Goal: Task Accomplishment & Management: Complete application form

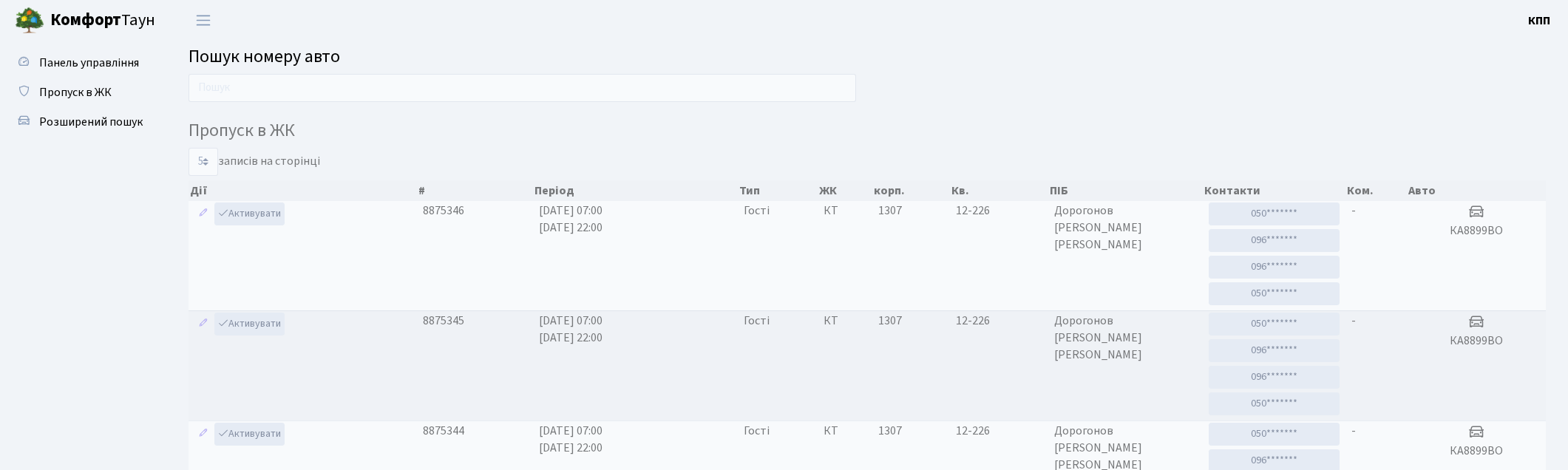
scroll to position [79, 0]
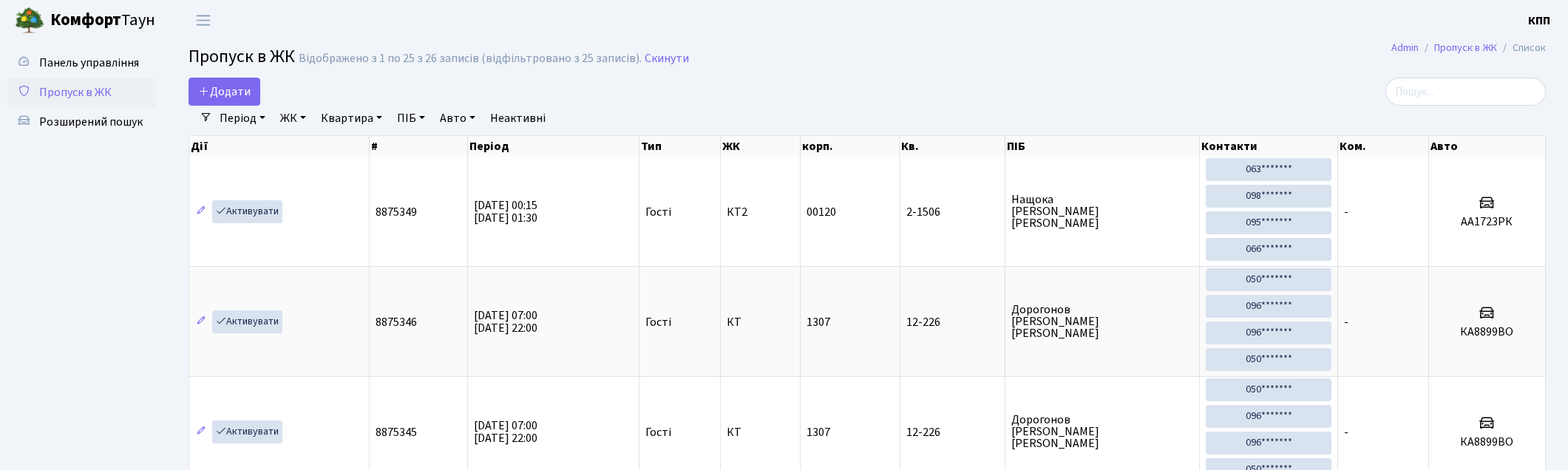
select select "25"
click at [202, 86] on icon at bounding box center [204, 91] width 12 height 12
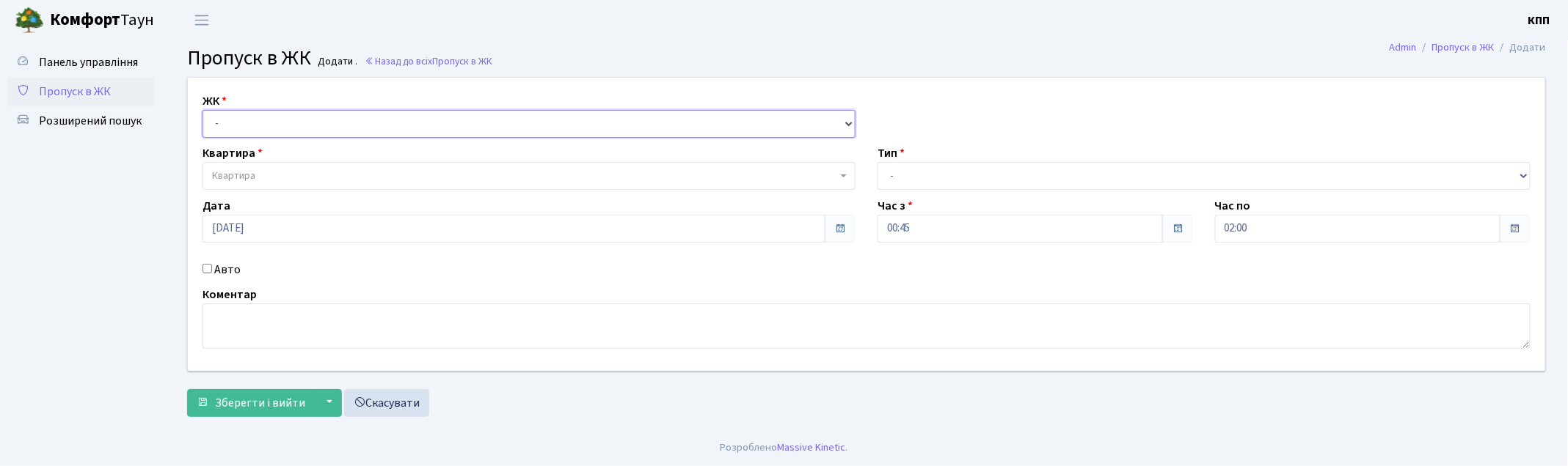
click at [223, 120] on select "- КТ, вул. Регенераторна, 4 КТ2, просп. Соборності, 17 КТ3, вул. Березнева, 16 …" at bounding box center [529, 124] width 653 height 28
select select "271"
click at [203, 110] on select "- КТ, вул. Регенераторна, 4 КТ2, просп. Соборності, 17 КТ3, вул. Березнева, 16 …" at bounding box center [529, 124] width 653 height 28
select select
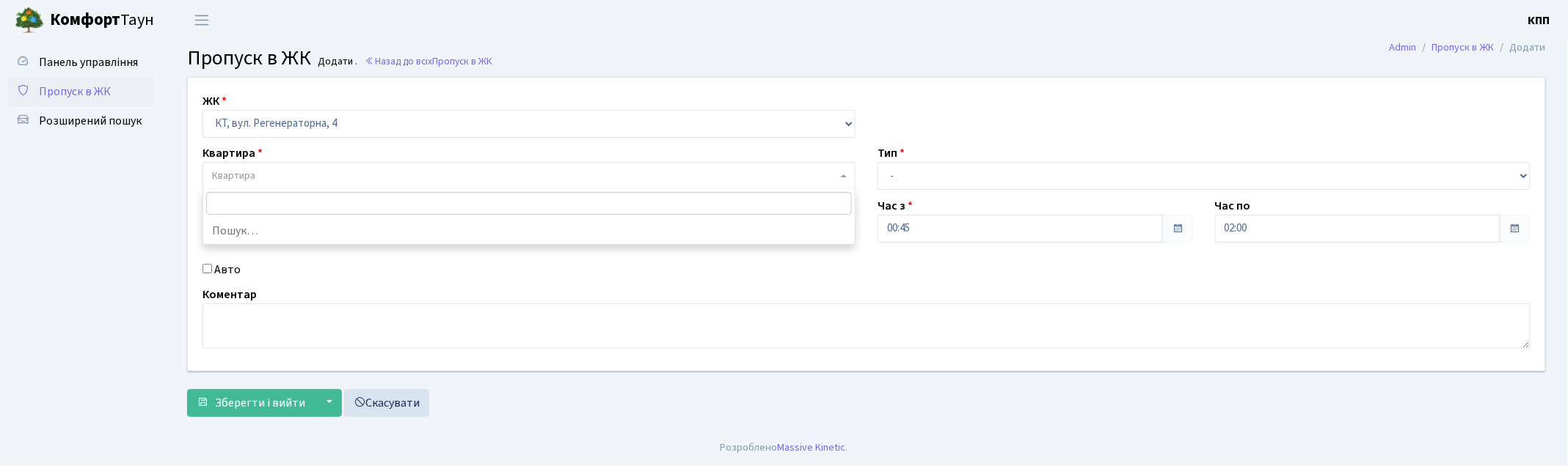
click at [265, 178] on span "Квартира" at bounding box center [524, 176] width 625 height 15
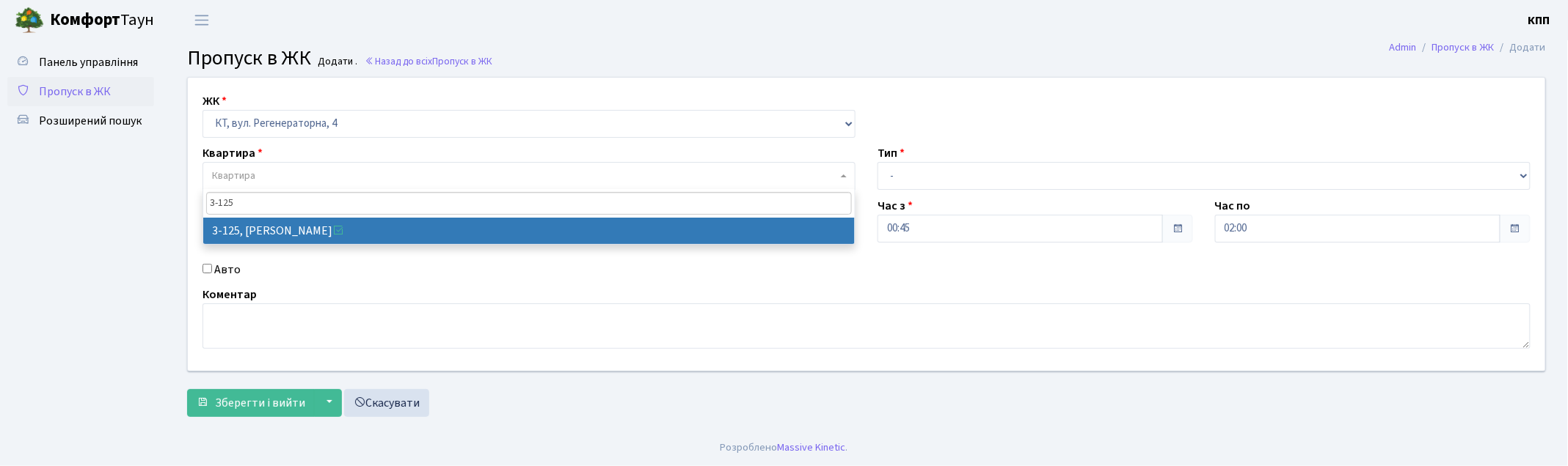
type input "3-125"
select select "934"
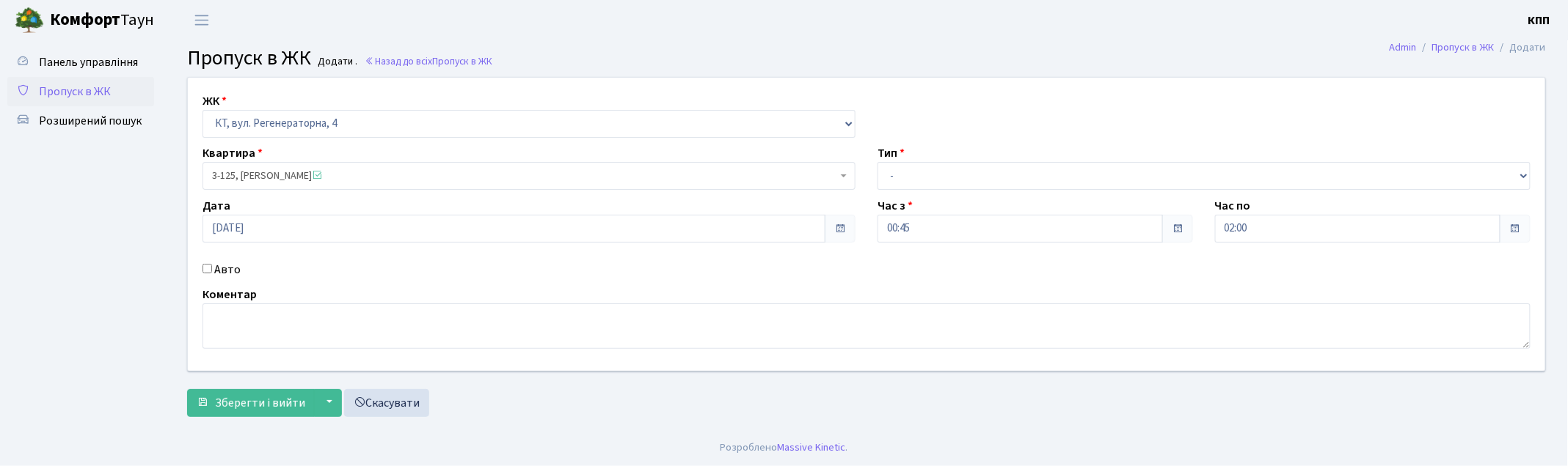
click at [218, 273] on label "Авто" at bounding box center [228, 270] width 26 height 18
click at [212, 273] on input "Авто" at bounding box center [207, 269] width 9 height 9
checkbox input "true"
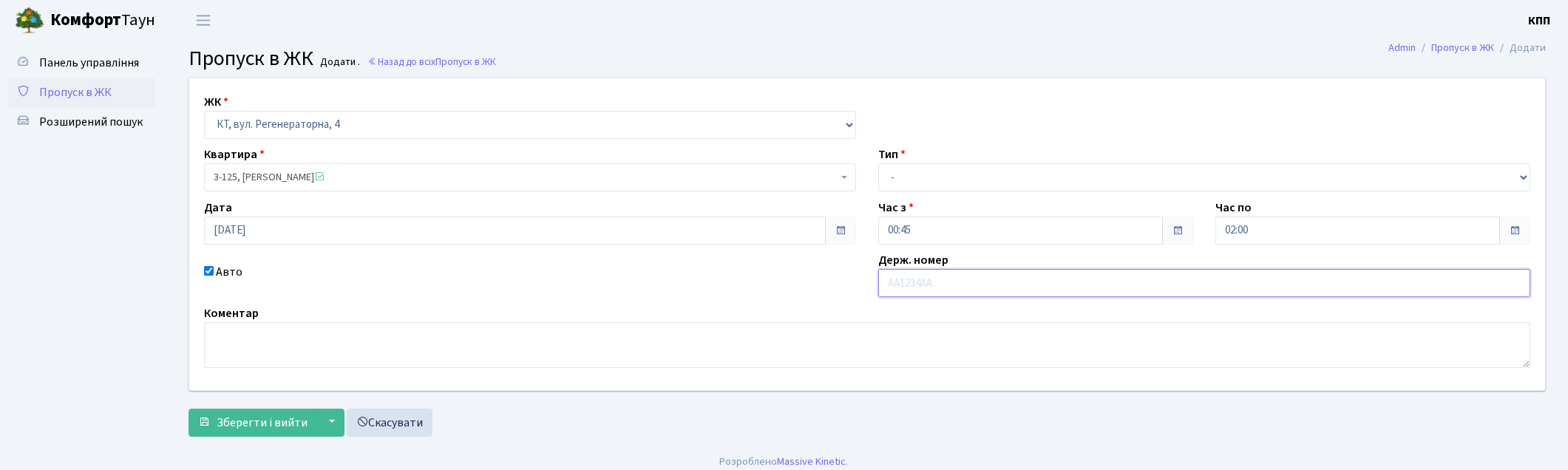
type input "R"
click at [189, 409] on button "Зберегти і вийти" at bounding box center [253, 423] width 128 height 28
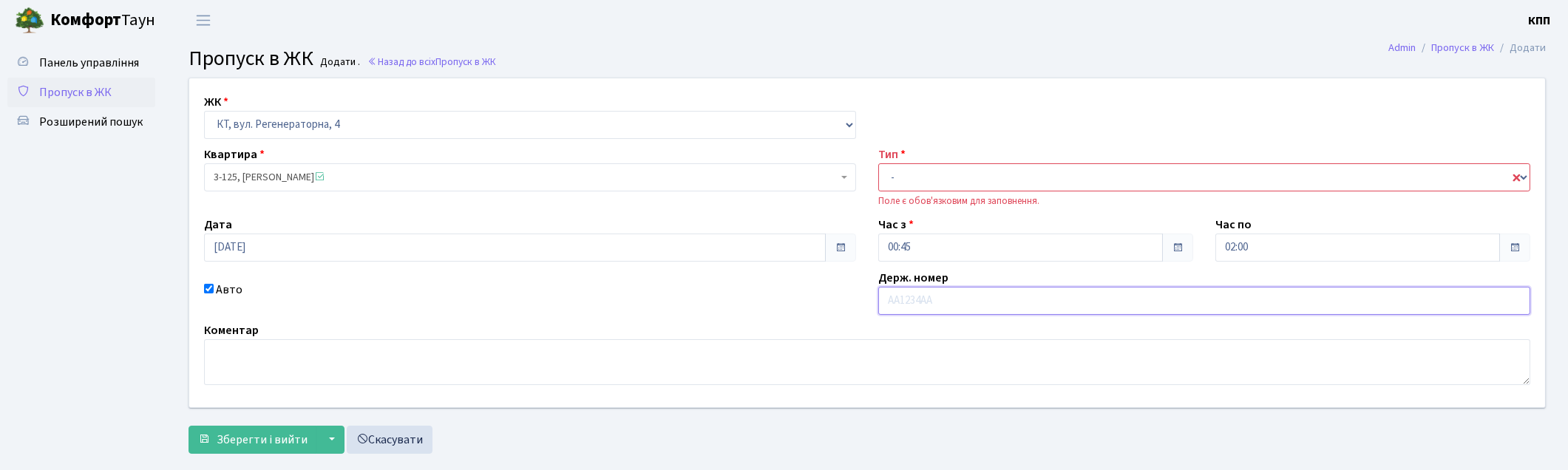
click at [950, 295] on input "text" at bounding box center [1204, 301] width 652 height 28
type input "KХН619"
click at [1013, 186] on select "- Доставка Таксі Гості Сервіс" at bounding box center [1204, 178] width 652 height 28
select select "3"
click at [878, 164] on select "- Доставка Таксі Гості Сервіс" at bounding box center [1204, 178] width 652 height 28
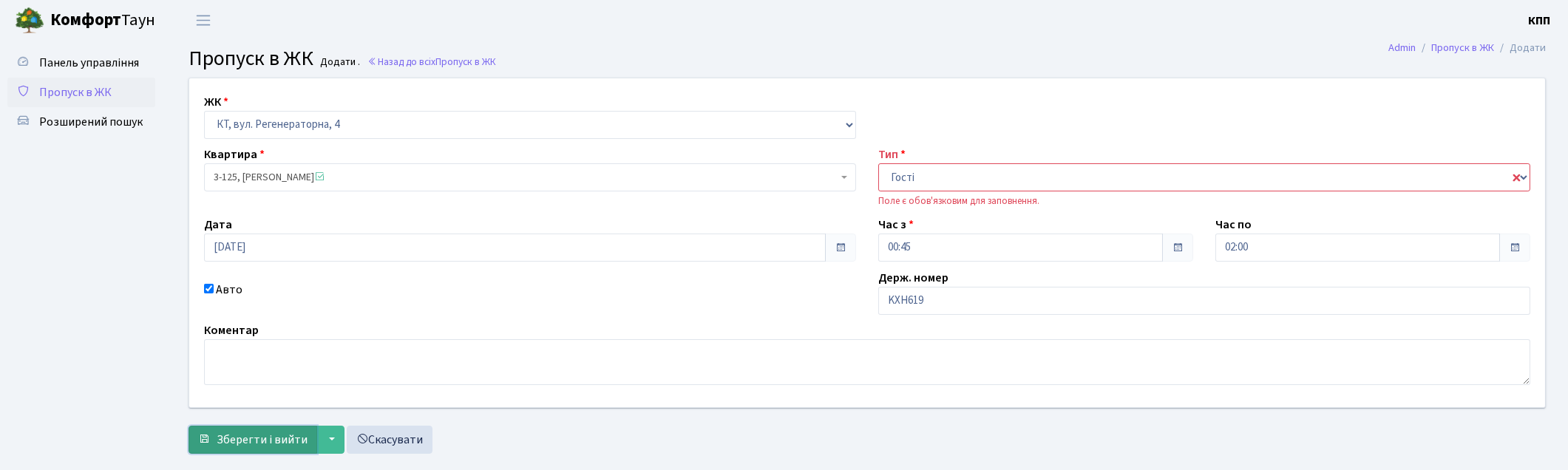
click at [267, 439] on span "Зберегти і вийти" at bounding box center [262, 439] width 91 height 16
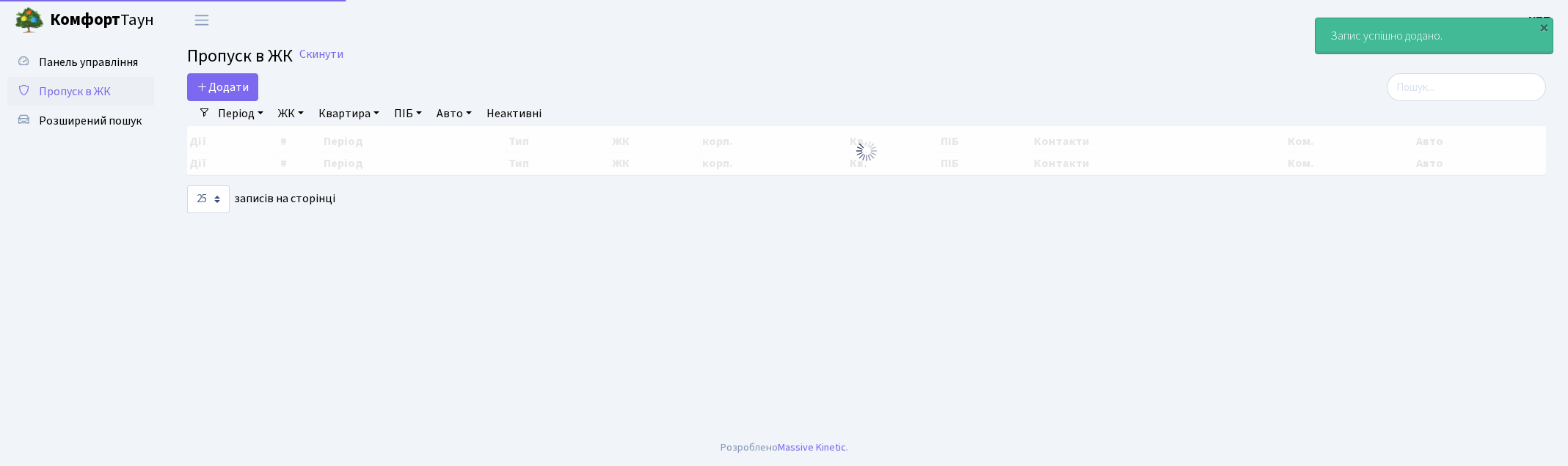
select select "25"
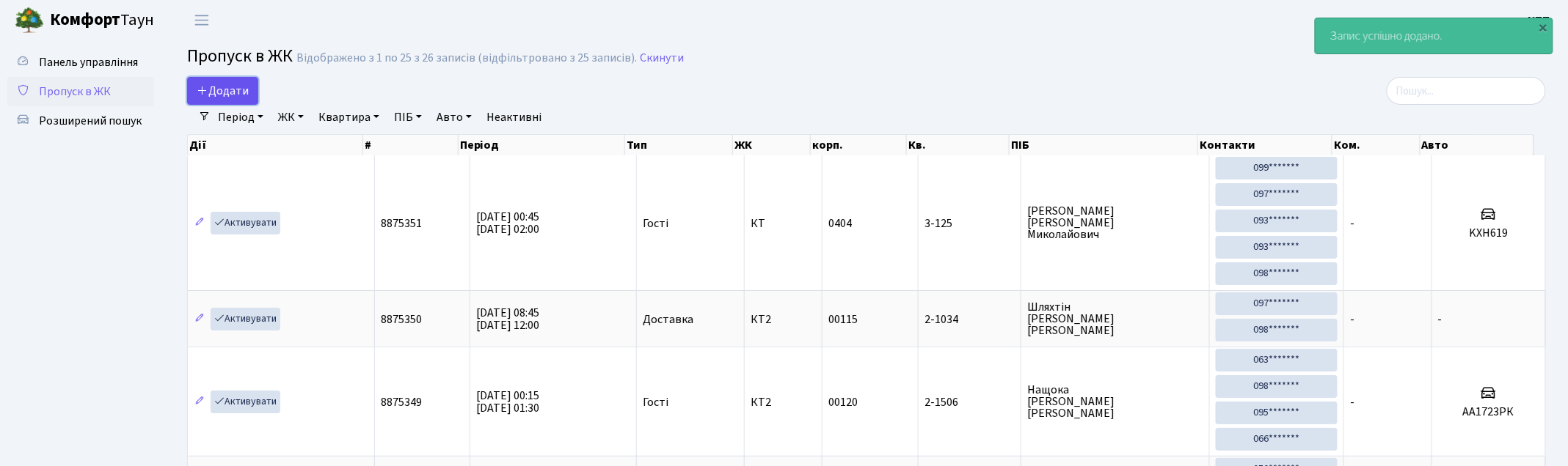
click at [220, 90] on span "Додати" at bounding box center [222, 91] width 52 height 16
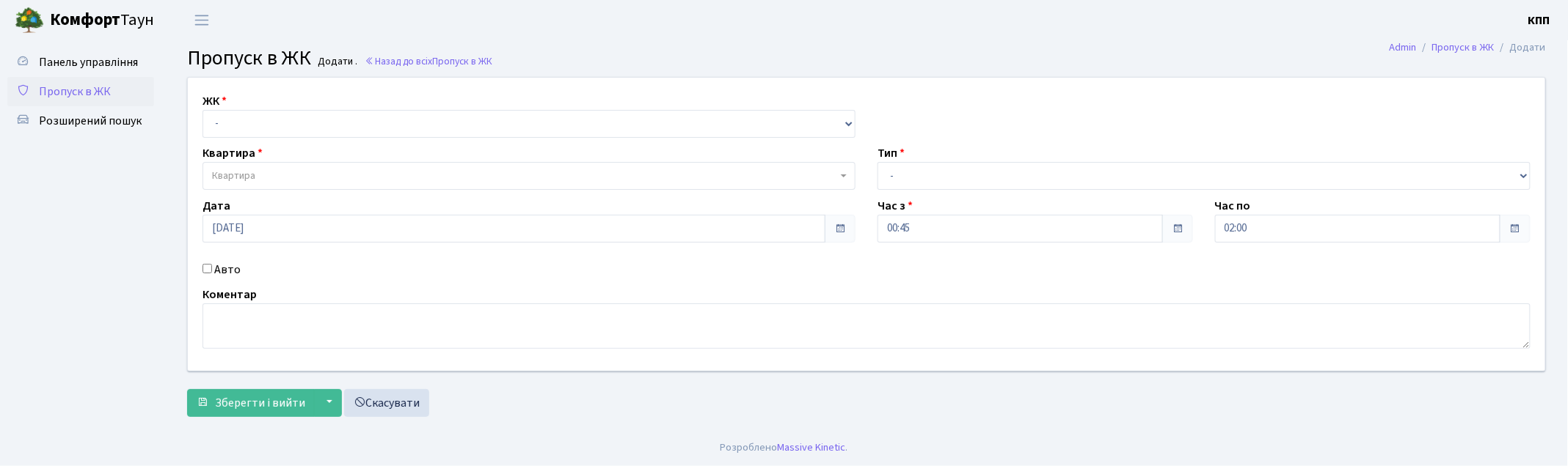
click at [228, 267] on label "Авто" at bounding box center [228, 270] width 26 height 18
click at [212, 267] on input "Авто" at bounding box center [207, 269] width 9 height 9
checkbox input "true"
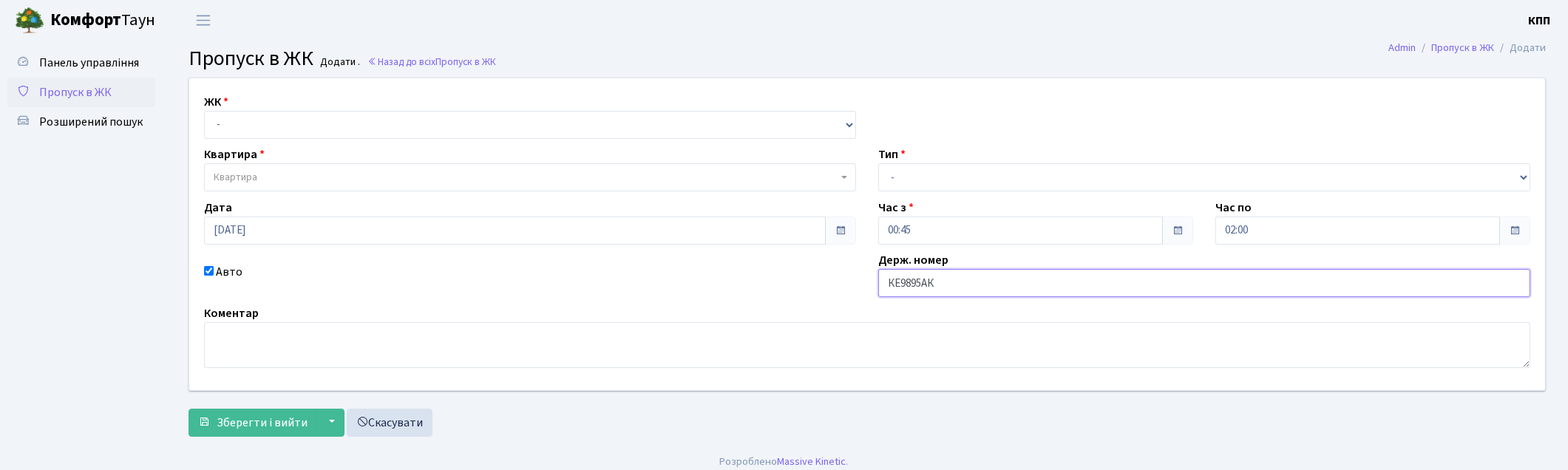
type input "КЕ9895АК"
drag, startPoint x: 349, startPoint y: 128, endPoint x: 350, endPoint y: 137, distance: 9.1
click at [349, 128] on select "- КТ, вул. Регенераторна, 4 КТ2, просп. Соборності, 17 КТ3, вул. Березнева, 16 …" at bounding box center [530, 125] width 652 height 28
select select "271"
click at [204, 111] on select "- КТ, вул. Регенераторна, 4 КТ2, просп. Соборності, 17 КТ3, вул. Березнева, 16 …" at bounding box center [530, 125] width 652 height 28
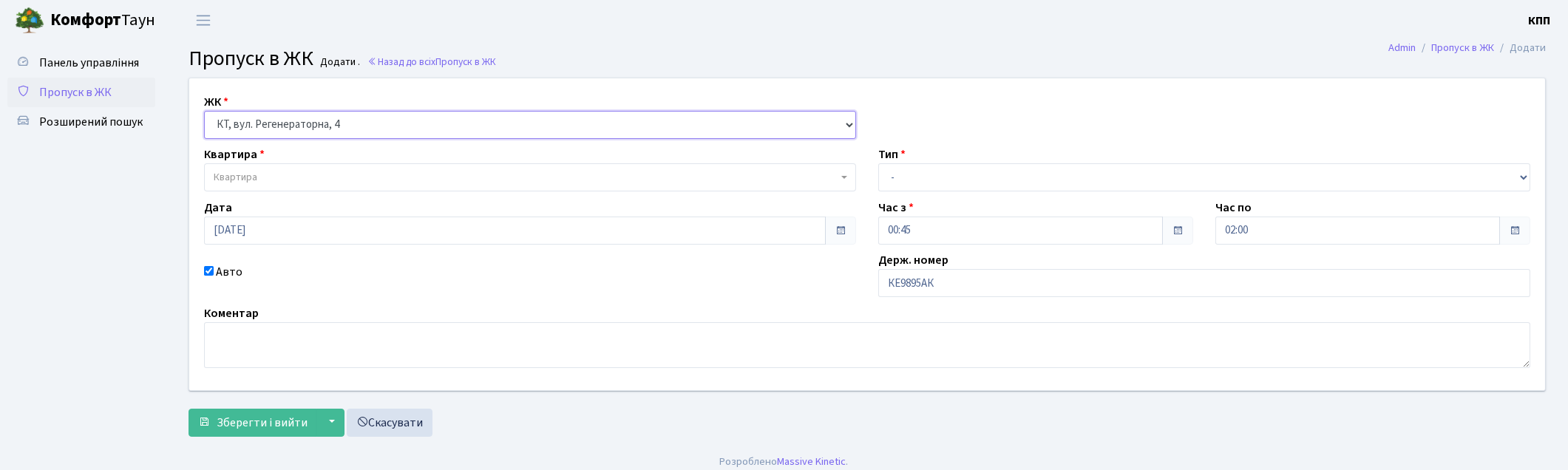
select select
click at [346, 176] on span "Квартира" at bounding box center [525, 177] width 624 height 15
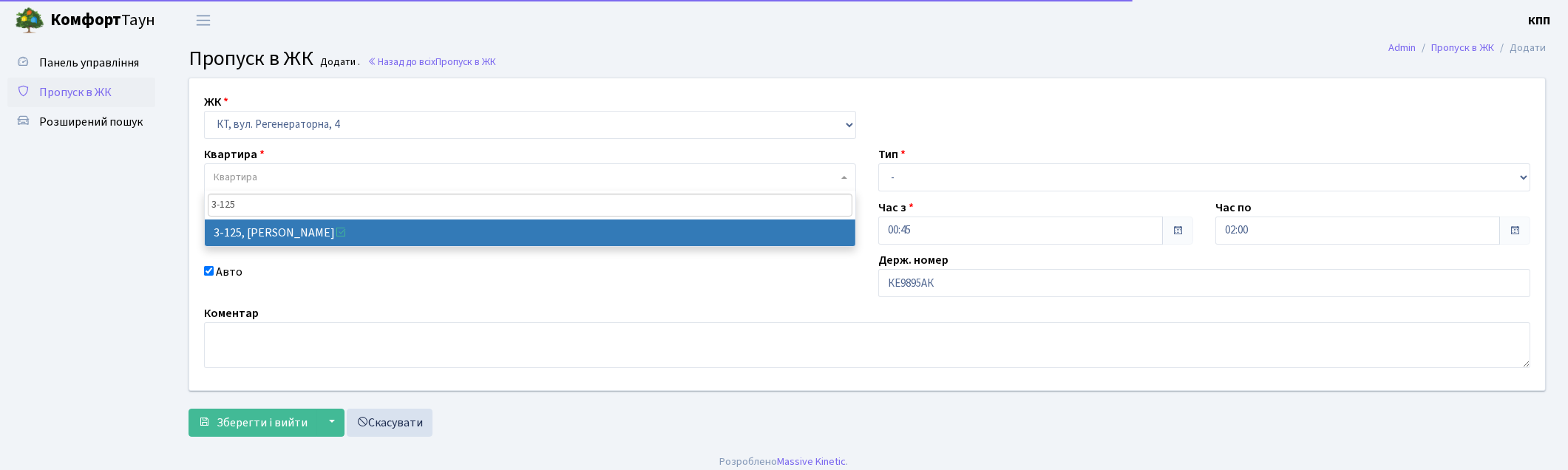
type input "3-125"
select select "934"
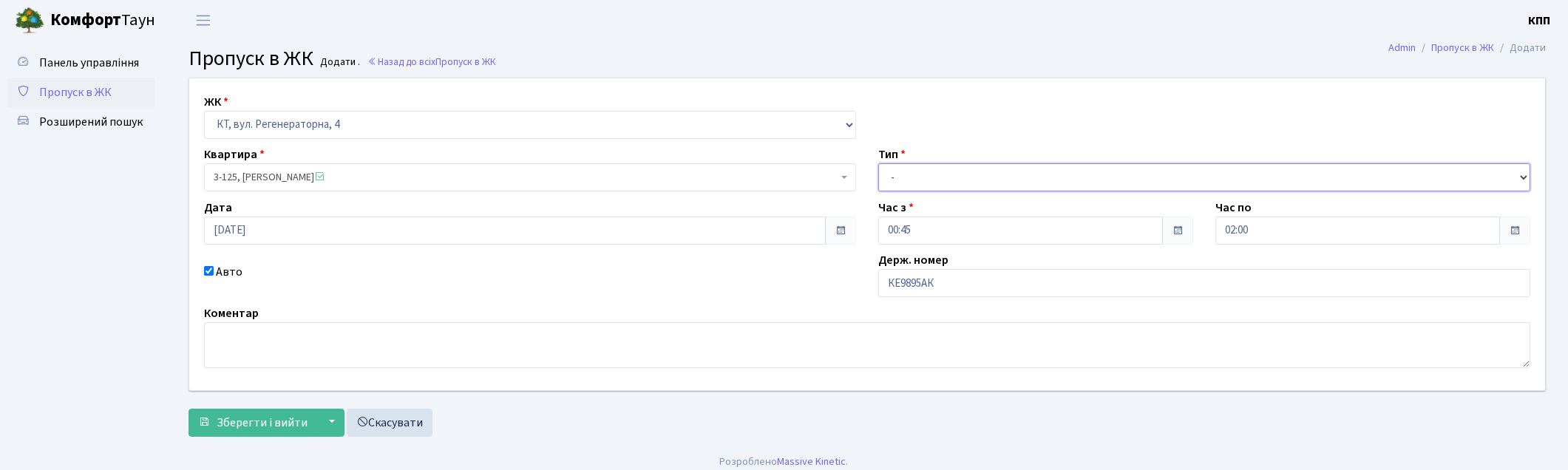
click at [905, 186] on select "- Доставка Таксі Гості Сервіс" at bounding box center [1204, 178] width 652 height 28
select select "3"
click at [878, 164] on select "- Доставка Таксі Гості Сервіс" at bounding box center [1204, 178] width 652 height 28
click at [297, 418] on span "Зберегти і вийти" at bounding box center [262, 423] width 91 height 16
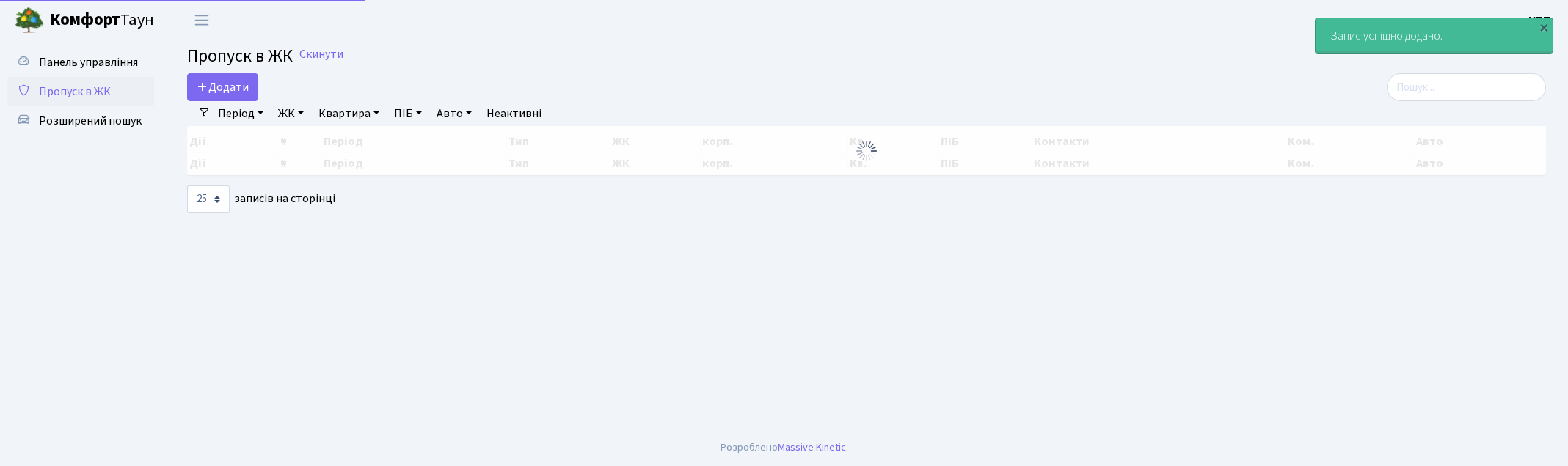
select select "25"
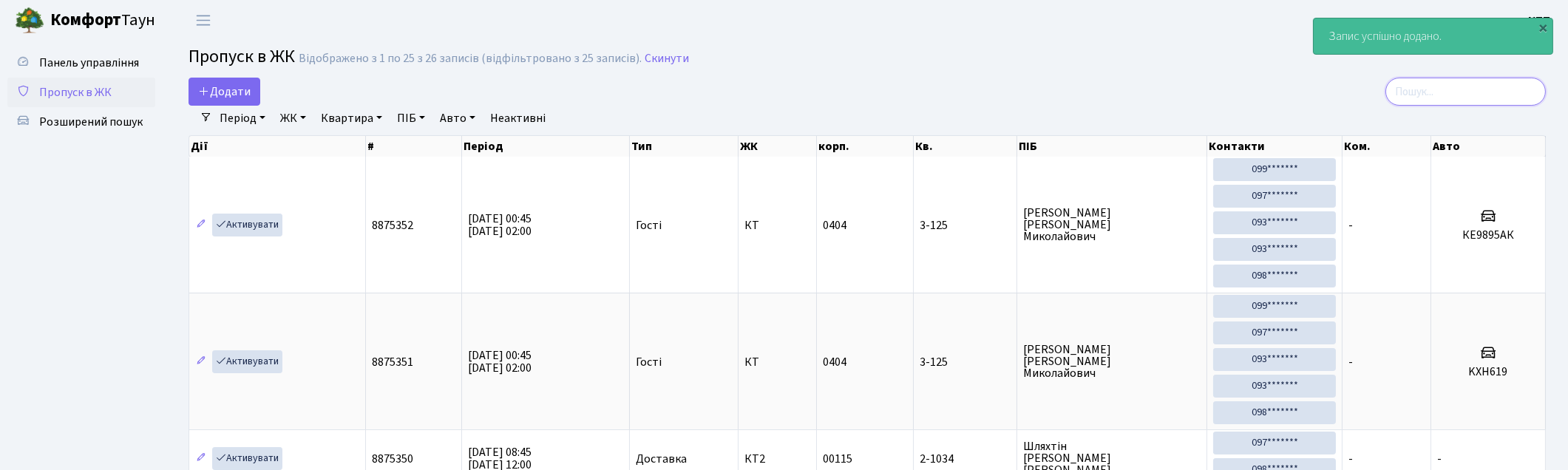
click at [1442, 87] on input "search" at bounding box center [1465, 92] width 160 height 28
